Goal: Task Accomplishment & Management: Manage account settings

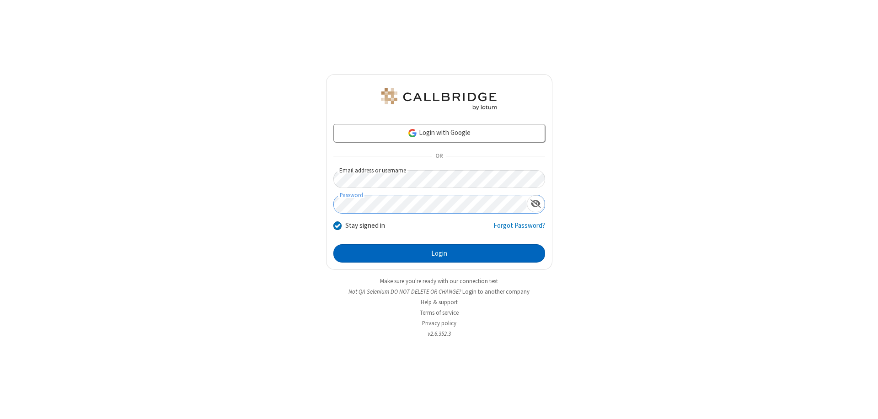
click at [439, 253] on button "Login" at bounding box center [439, 253] width 212 height 18
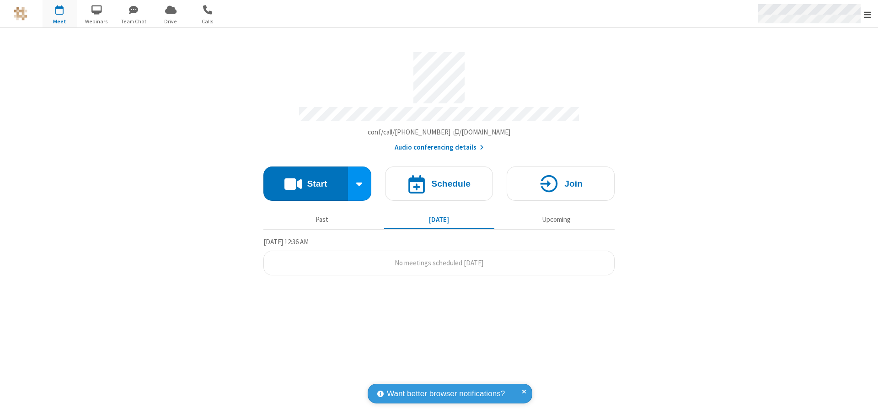
click at [867, 14] on span "Open menu" at bounding box center [867, 14] width 7 height 9
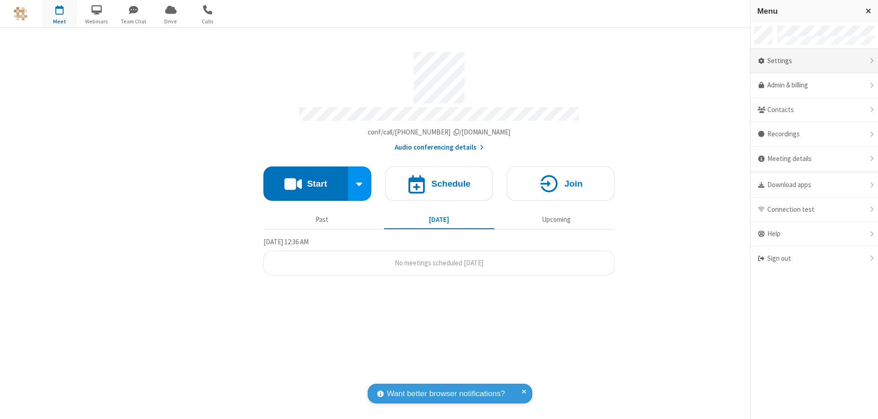
click at [814, 61] on div "Settings" at bounding box center [814, 61] width 128 height 25
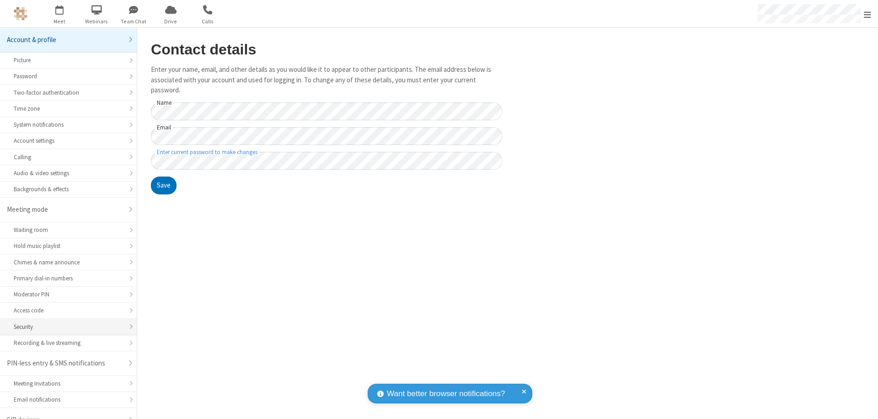
click at [65, 322] on div "Security" at bounding box center [68, 326] width 109 height 9
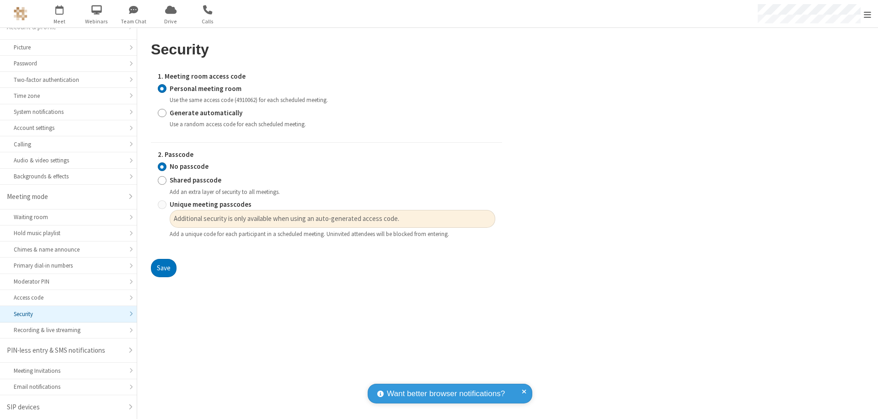
click at [162, 112] on input "Generate automatically" at bounding box center [162, 113] width 9 height 10
radio input "true"
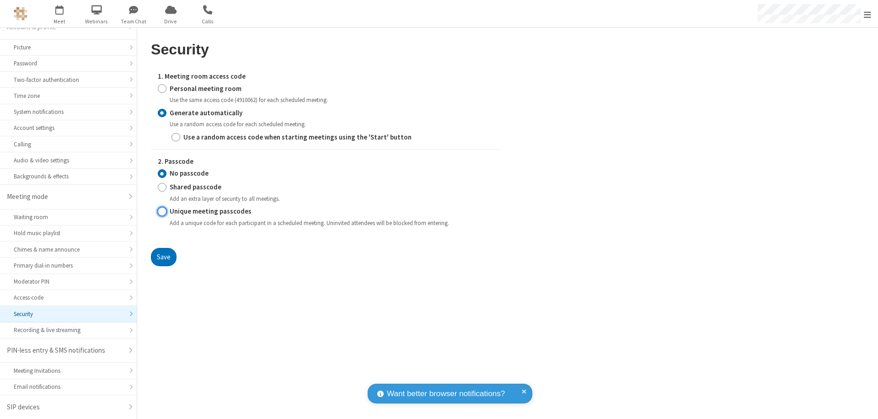
click at [162, 211] on input "Unique meeting passcodes" at bounding box center [162, 212] width 9 height 10
radio input "true"
click at [163, 256] on button "Save" at bounding box center [164, 257] width 26 height 18
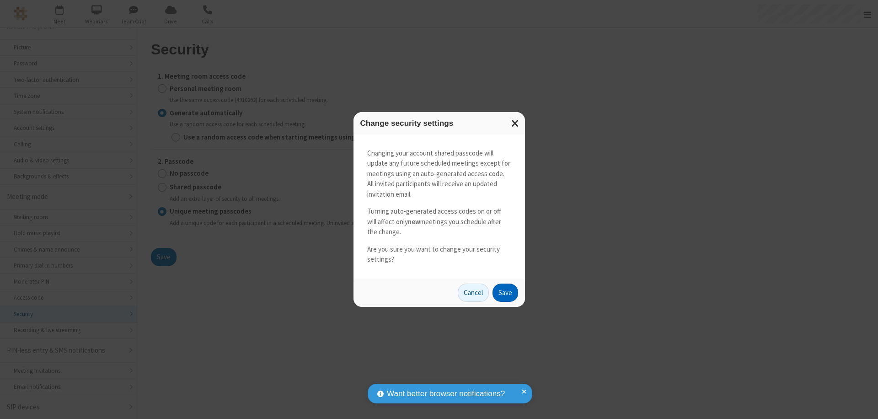
click at [505, 292] on button "Save" at bounding box center [505, 292] width 26 height 18
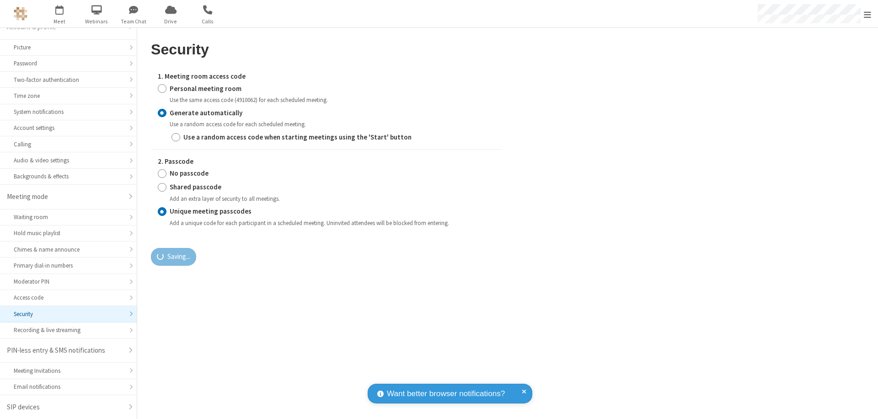
click at [867, 14] on span "Open menu" at bounding box center [867, 14] width 7 height 9
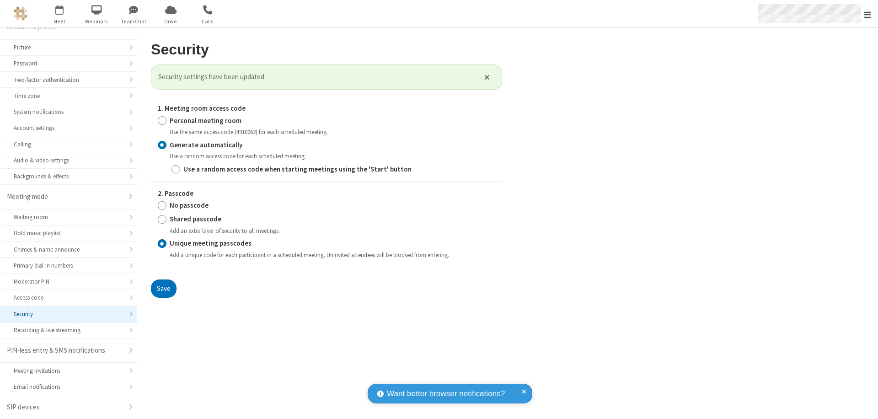
click at [59, 14] on span "button" at bounding box center [60, 10] width 34 height 16
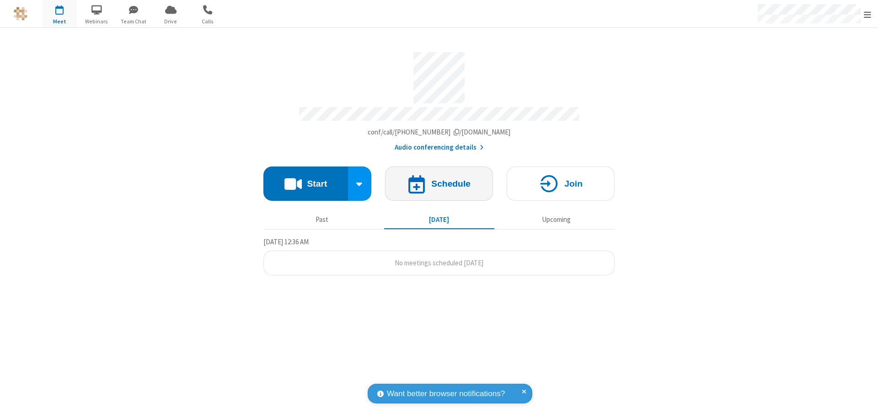
click at [439, 179] on h4 "Schedule" at bounding box center [450, 183] width 39 height 9
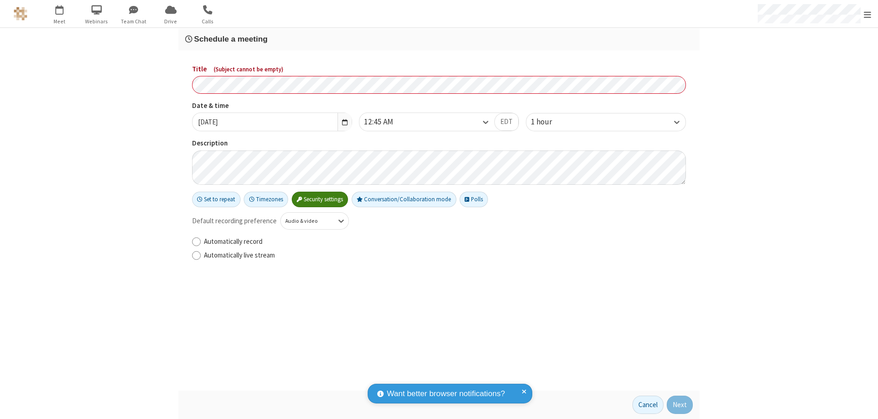
click at [439, 39] on h3 "Schedule a meeting" at bounding box center [438, 39] width 507 height 9
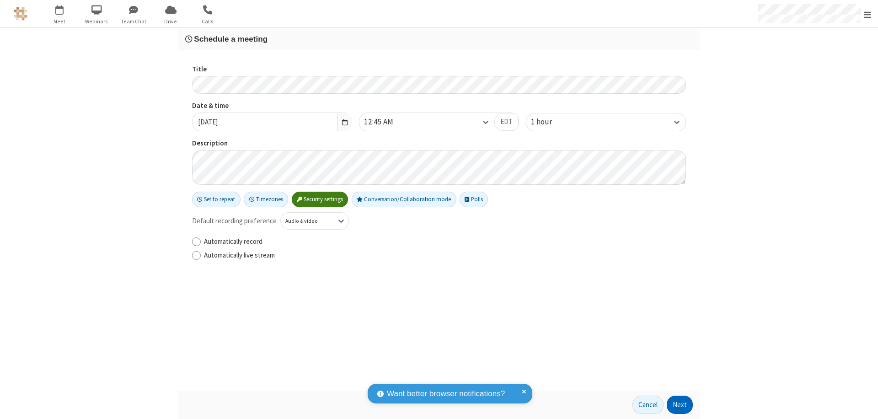
click at [680, 405] on button "Next" at bounding box center [680, 404] width 26 height 18
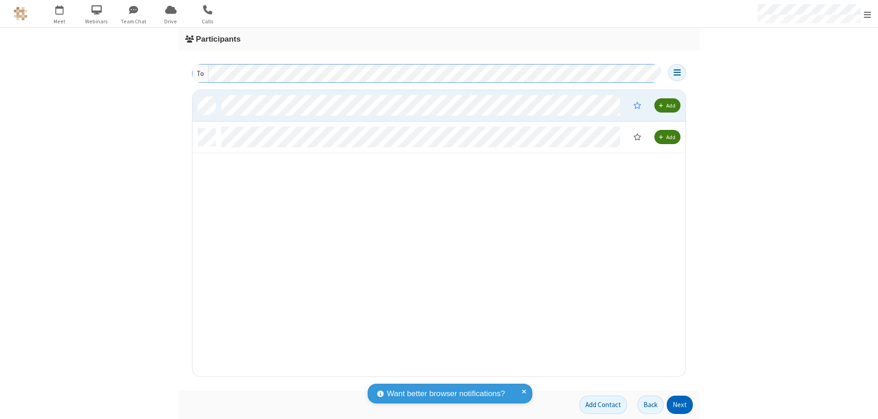
click at [680, 405] on button "Next" at bounding box center [680, 404] width 26 height 18
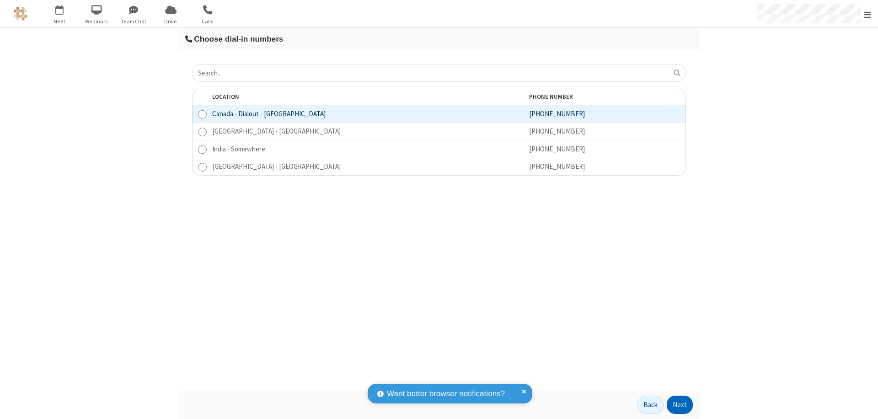
click at [680, 405] on button "Next" at bounding box center [680, 404] width 26 height 18
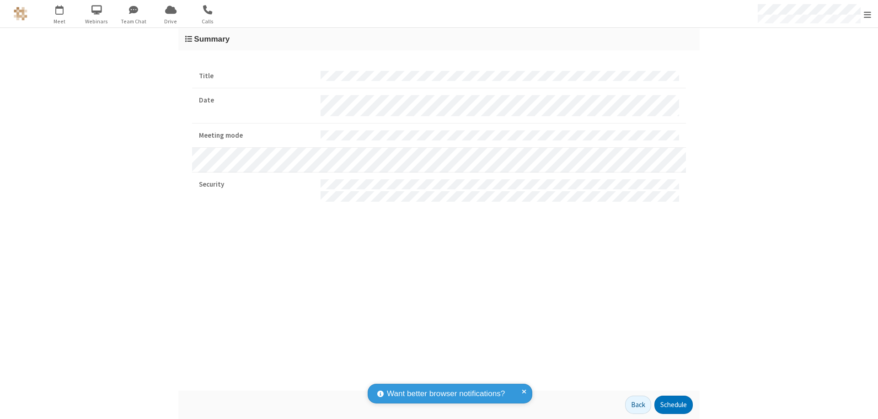
click at [867, 14] on span "Open menu" at bounding box center [867, 14] width 7 height 9
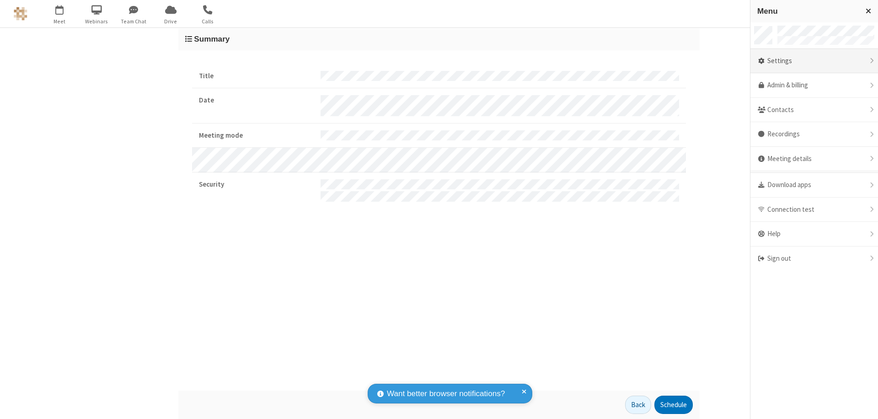
click at [814, 61] on div "Settings" at bounding box center [814, 61] width 128 height 25
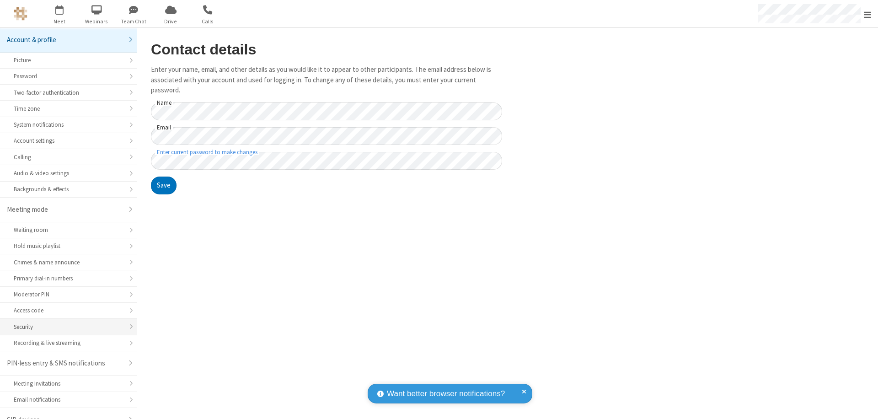
click at [65, 322] on div "Security" at bounding box center [68, 326] width 109 height 9
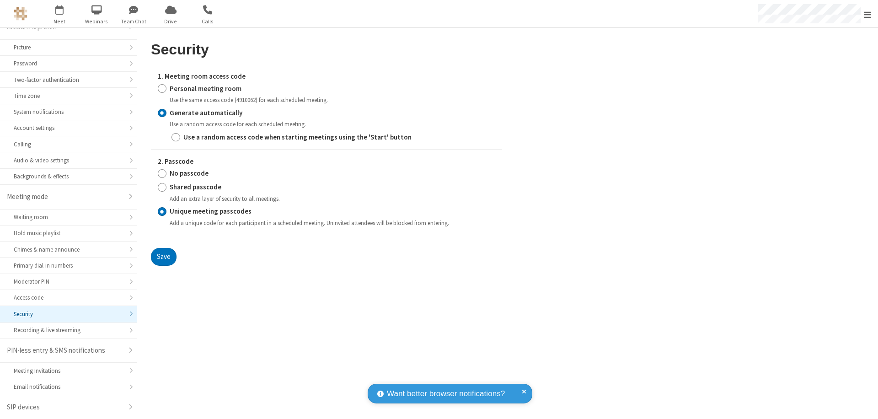
click at [162, 88] on input "Personal meeting room" at bounding box center [162, 89] width 9 height 10
radio input "true"
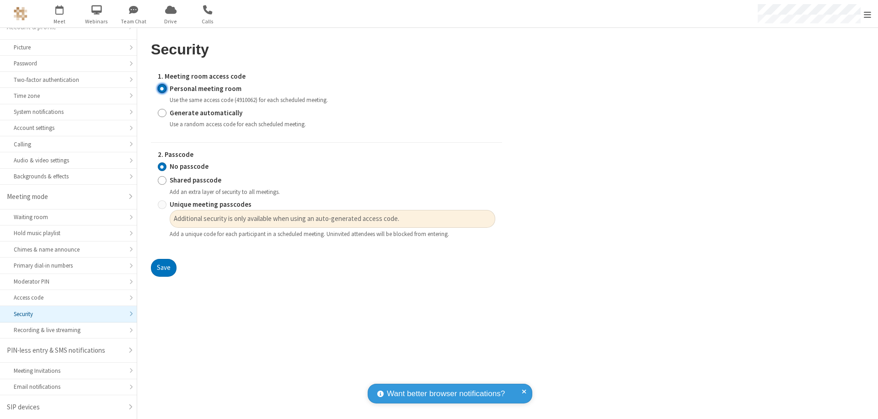
click at [162, 166] on input "No passcode" at bounding box center [162, 167] width 9 height 10
click at [163, 268] on button "Save" at bounding box center [164, 268] width 26 height 18
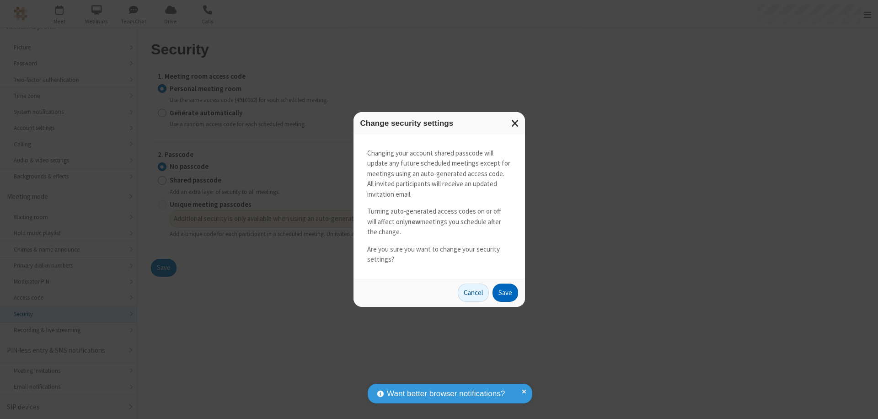
click at [505, 292] on button "Save" at bounding box center [505, 292] width 26 height 18
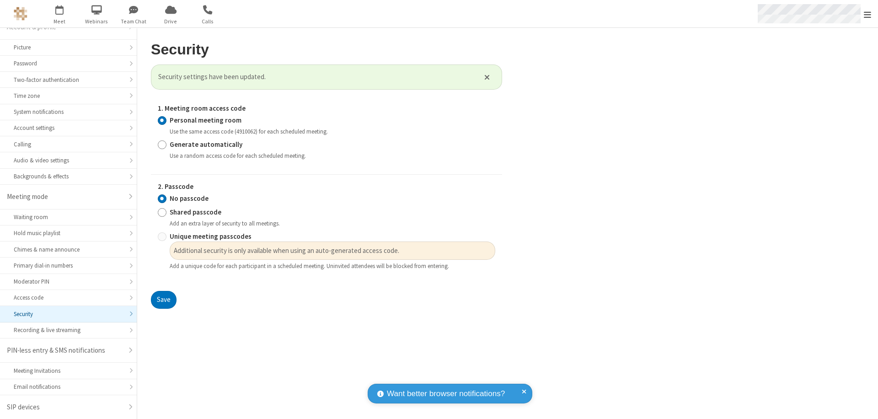
click at [867, 14] on span "Open menu" at bounding box center [867, 14] width 7 height 9
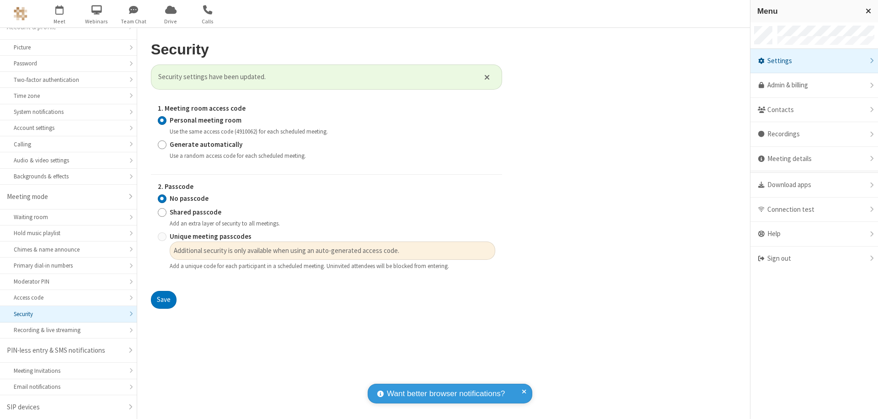
click at [814, 258] on div "Sign out" at bounding box center [814, 258] width 128 height 24
